Goal: Use online tool/utility: Utilize a website feature to perform a specific function

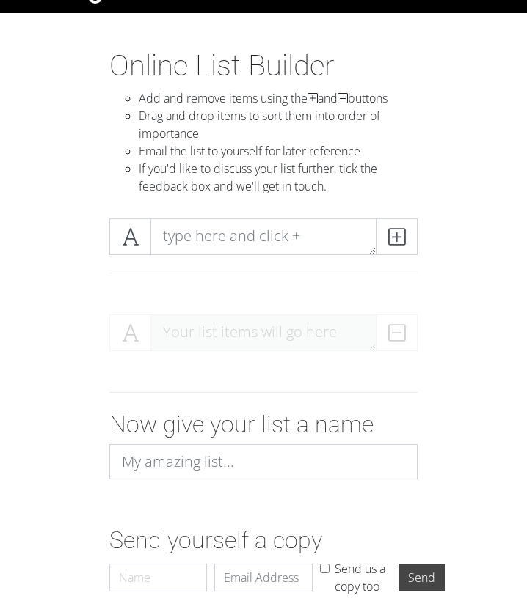
scroll to position [1, 0]
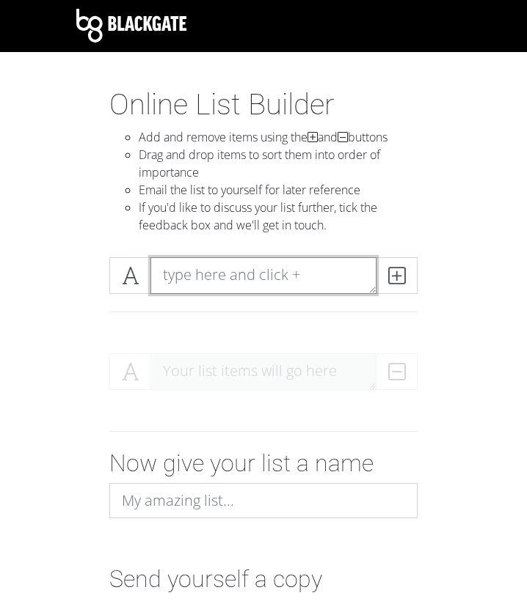
click at [241, 273] on textarea at bounding box center [263, 275] width 226 height 37
paste textarea "[PERSON_NAME] [PERSON_NAME] Construction [PERSON_NAME] Colliers Engineering & D…"
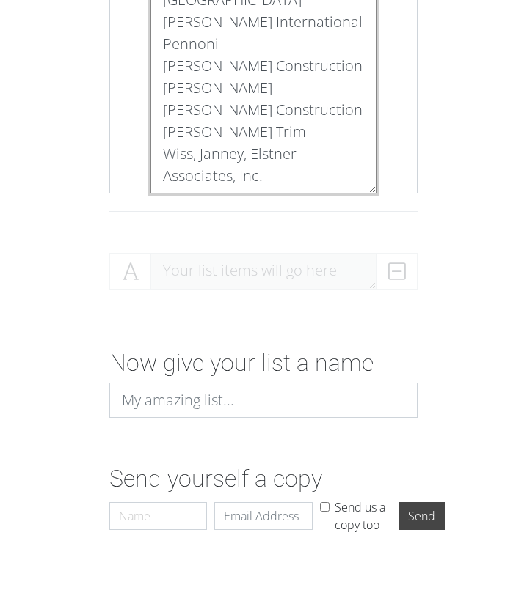
scroll to position [884, 0]
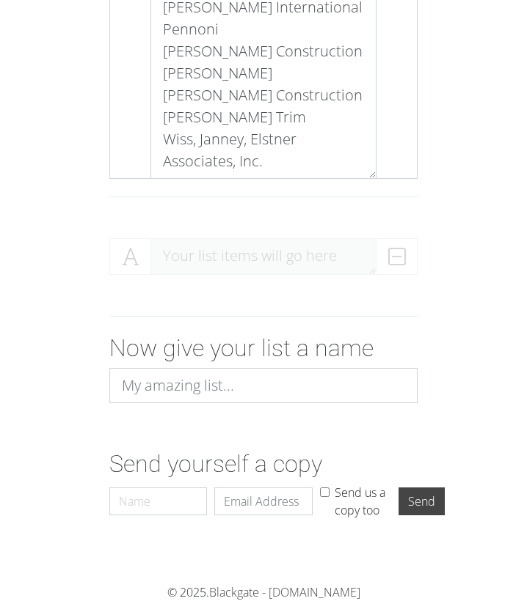
click at [335, 264] on div "Your list items will go here" at bounding box center [263, 262] width 308 height 48
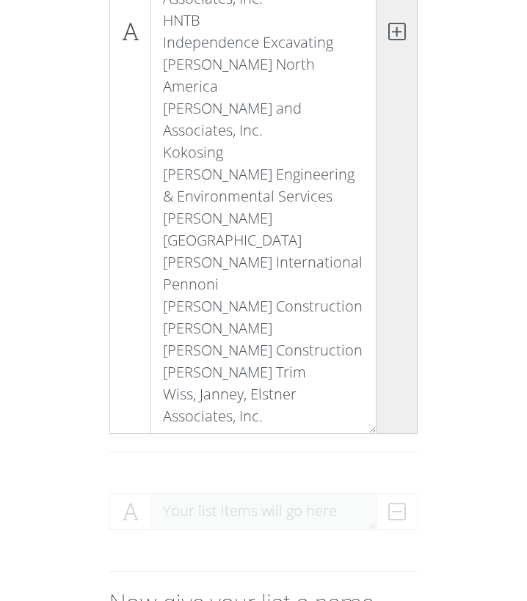
scroll to position [494, 0]
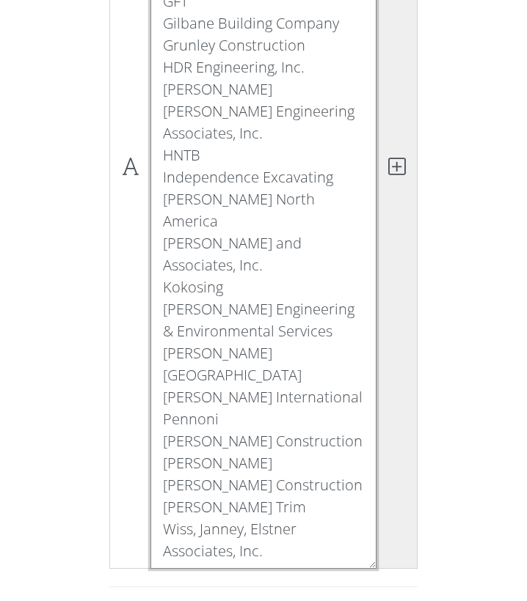
type textarea "[PERSON_NAME] [PERSON_NAME] Construction [PERSON_NAME] Colliers Engineering & D…"
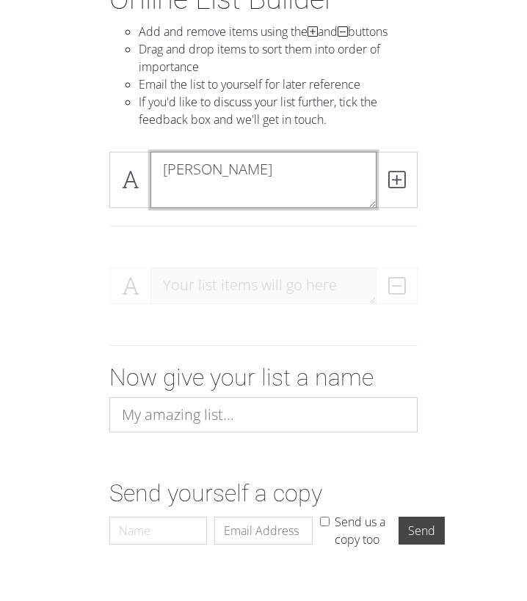
scroll to position [0, 0]
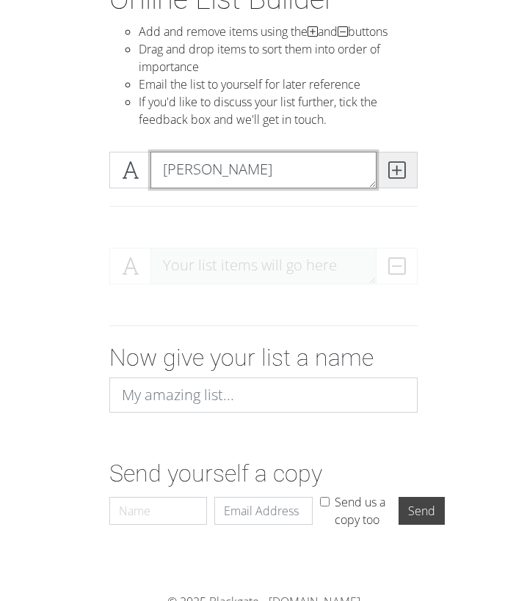
type textarea "[PERSON_NAME]"
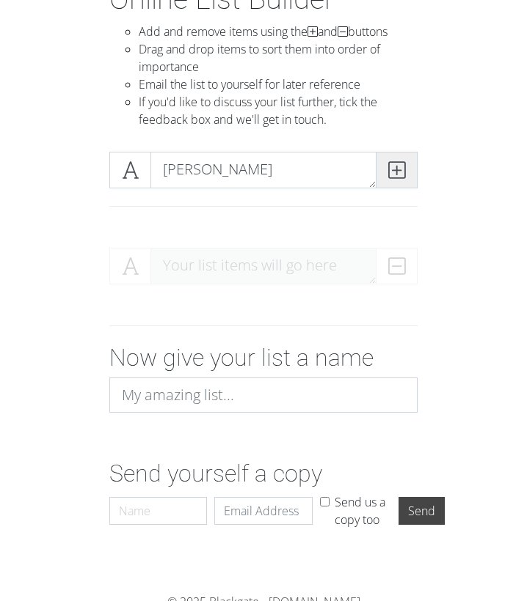
click at [391, 175] on icon at bounding box center [396, 170] width 17 height 15
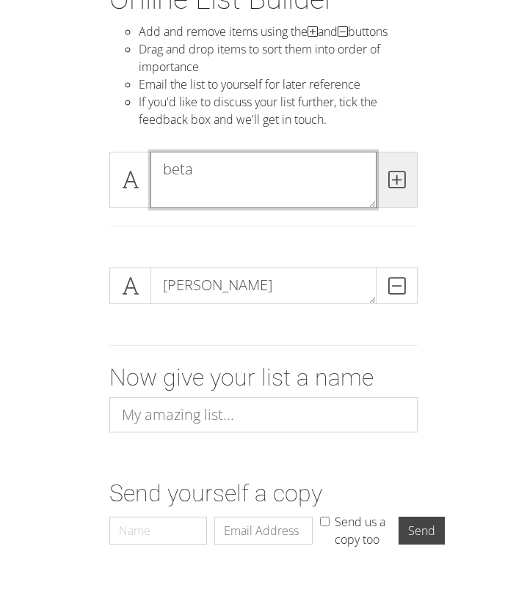
type textarea "beta"
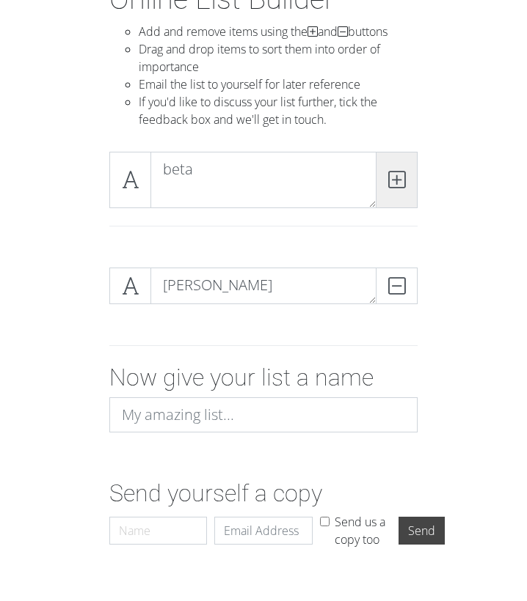
click at [400, 185] on span at bounding box center [396, 180] width 42 height 56
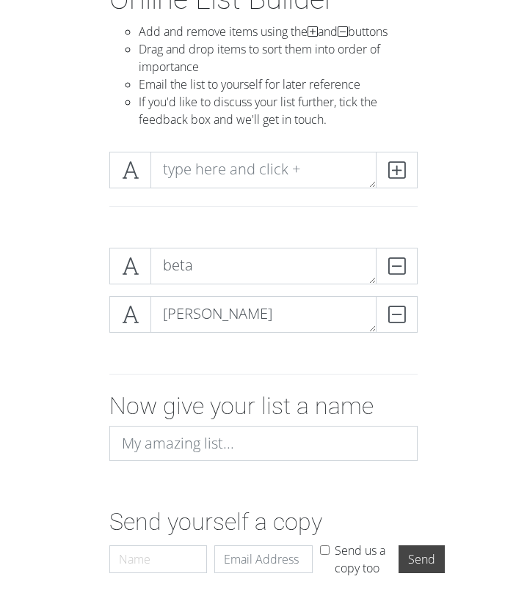
click at [470, 369] on form "beta DELETE [PERSON_NAME] Now give your list a name Send yourself a copy Name E…" at bounding box center [263, 410] width 527 height 348
